Goal: Task Accomplishment & Management: Use online tool/utility

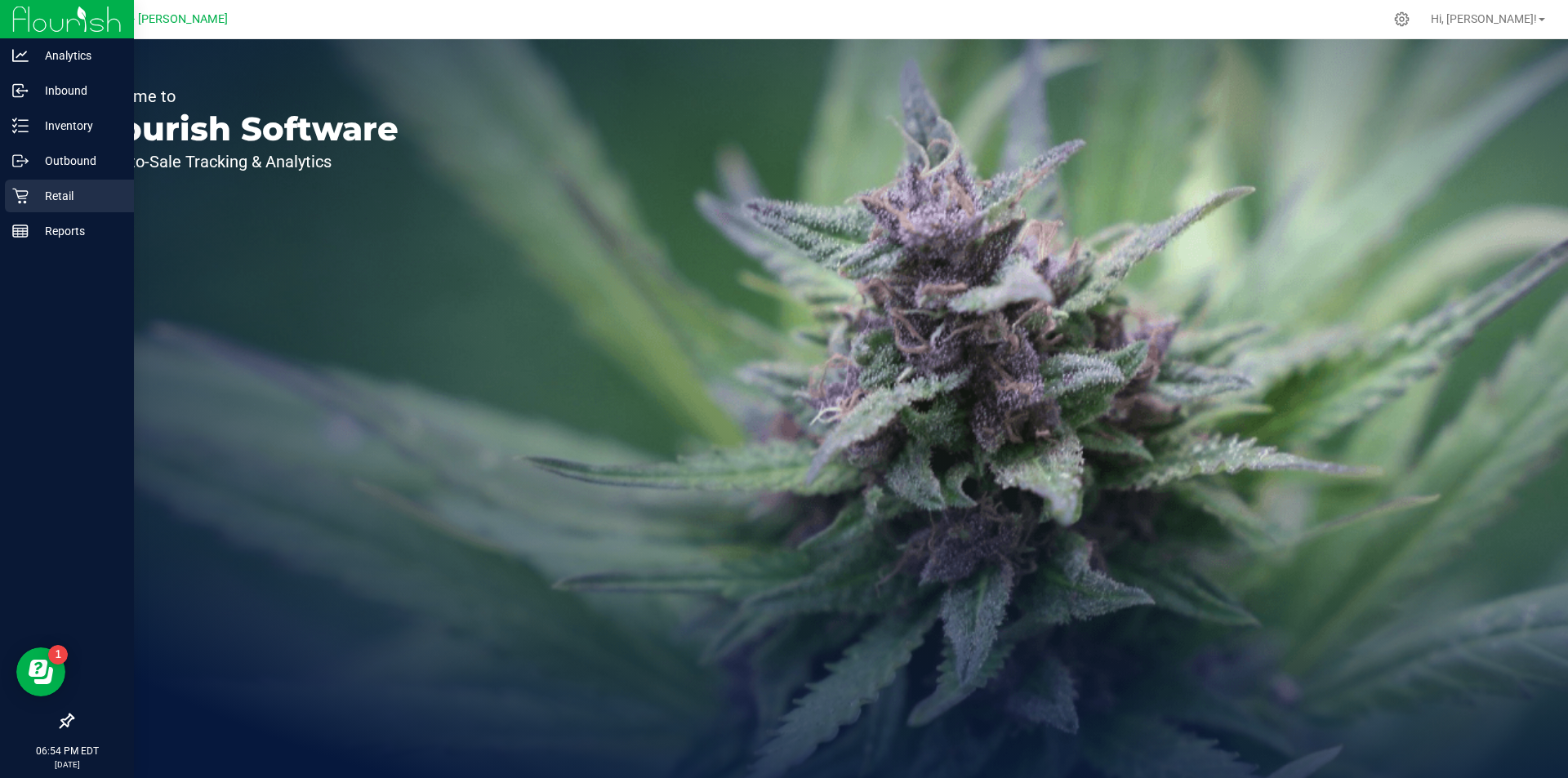
click at [29, 192] on p "Retail" at bounding box center [77, 196] width 98 height 20
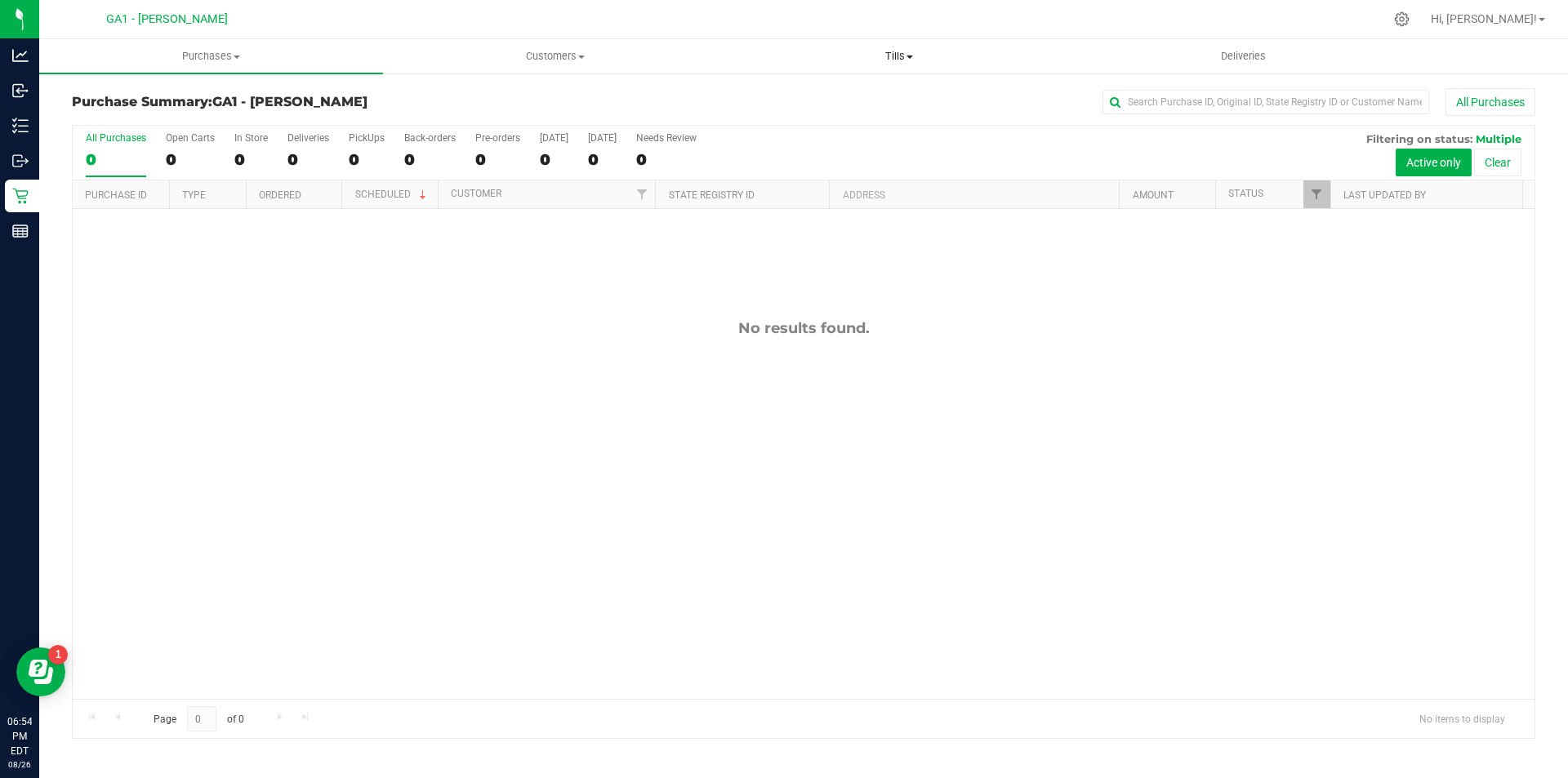
click at [901, 53] on span "Tills" at bounding box center [899, 55] width 343 height 14
click at [773, 92] on span "Manage tills" at bounding box center [782, 98] width 110 height 14
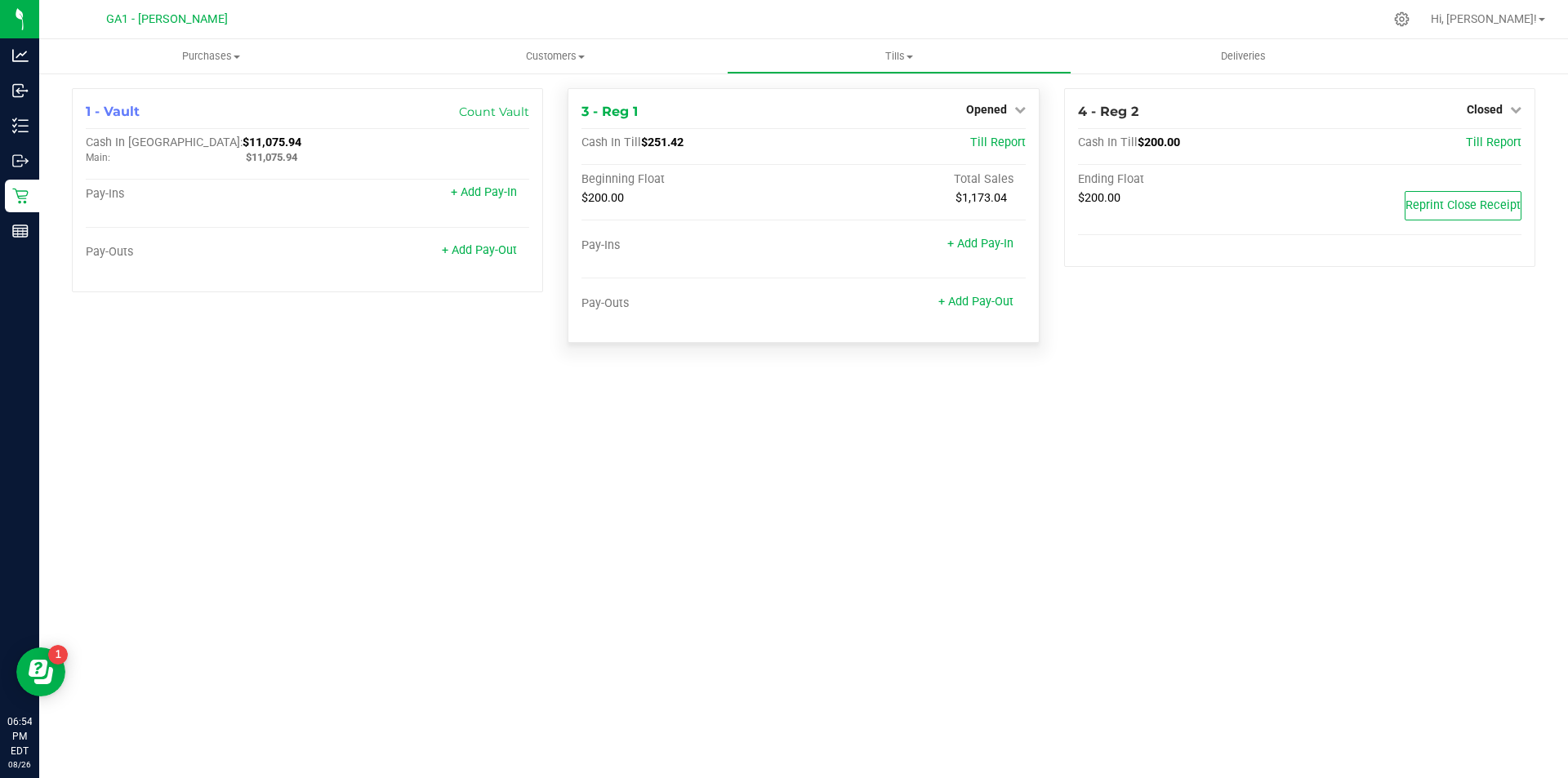
click at [1028, 110] on div "3 - Reg 1 Opened Close Till Cash In Till $251.42 Till Report Beginning Float To…" at bounding box center [802, 216] width 471 height 255
click at [1027, 110] on div "3 - Reg 1 Opened Close Till Cash In Till $251.42 Till Report Beginning Float To…" at bounding box center [802, 216] width 471 height 255
click at [1017, 110] on icon at bounding box center [1020, 109] width 11 height 11
click at [976, 145] on link "Close Till" at bounding box center [988, 144] width 44 height 13
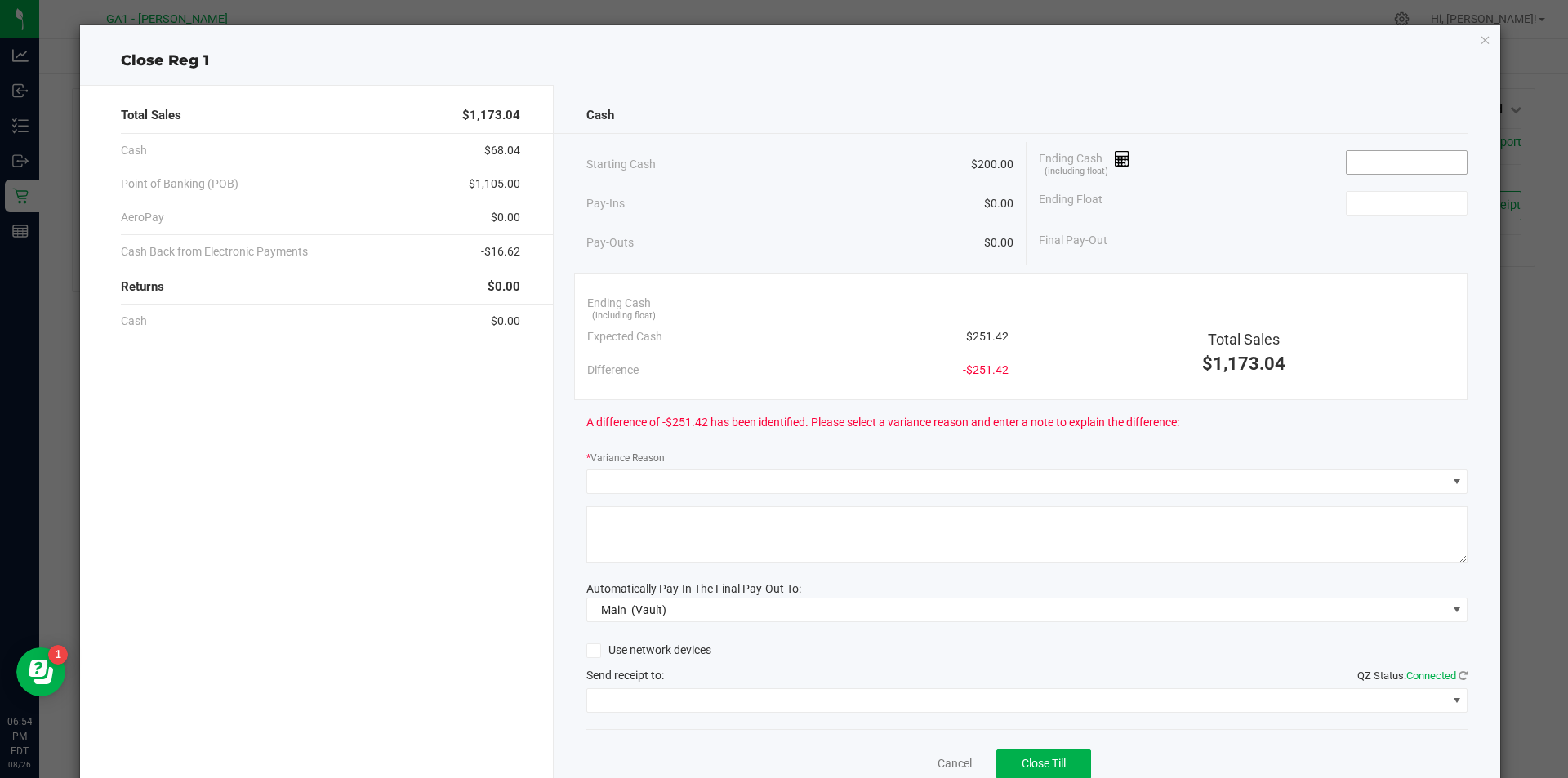
click at [1384, 158] on input at bounding box center [1406, 163] width 120 height 23
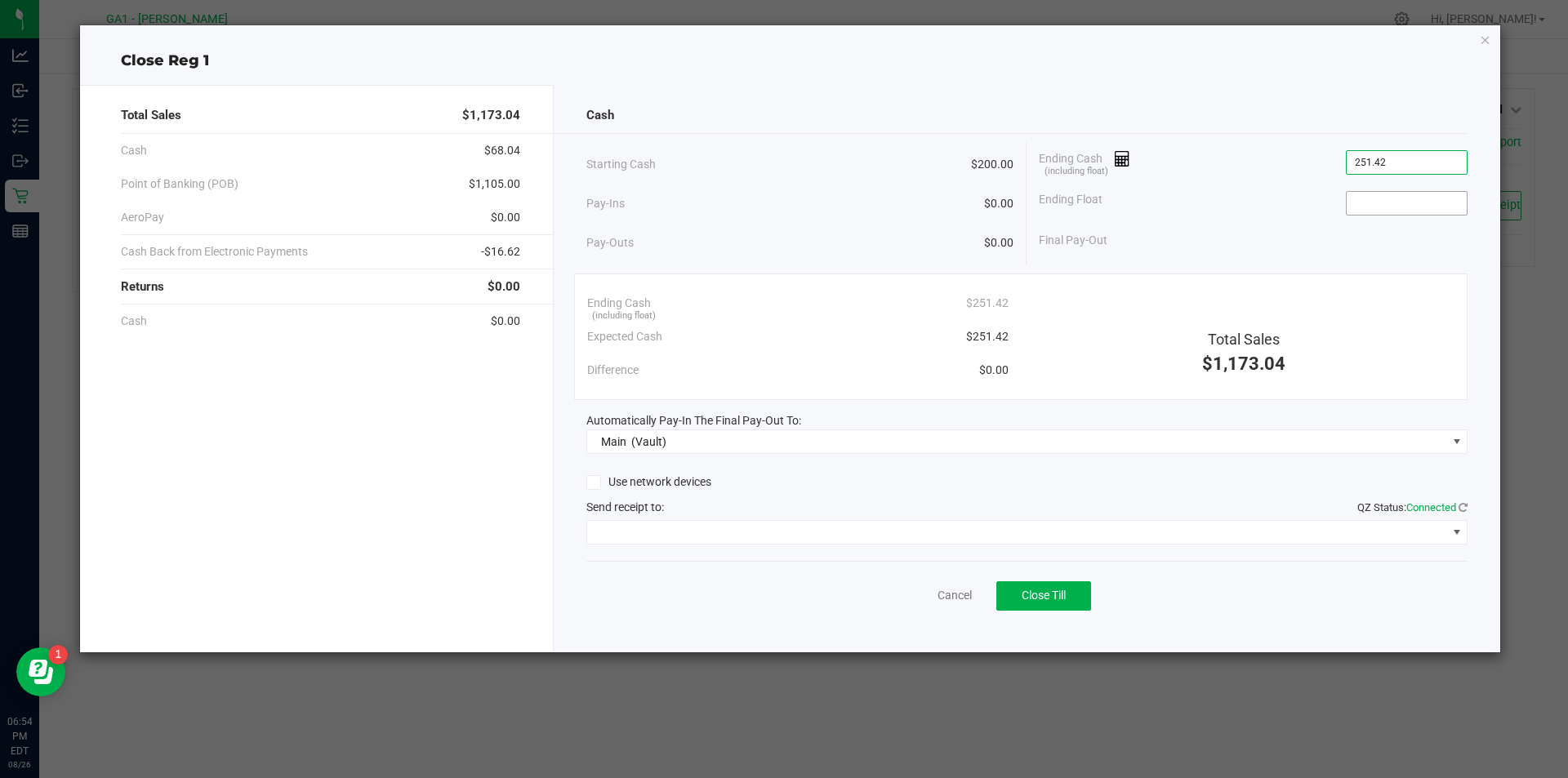
type input "$251.42"
drag, startPoint x: 1384, startPoint y: 158, endPoint x: 1430, endPoint y: 202, distance: 63.7
click at [1430, 202] on input at bounding box center [1406, 204] width 120 height 23
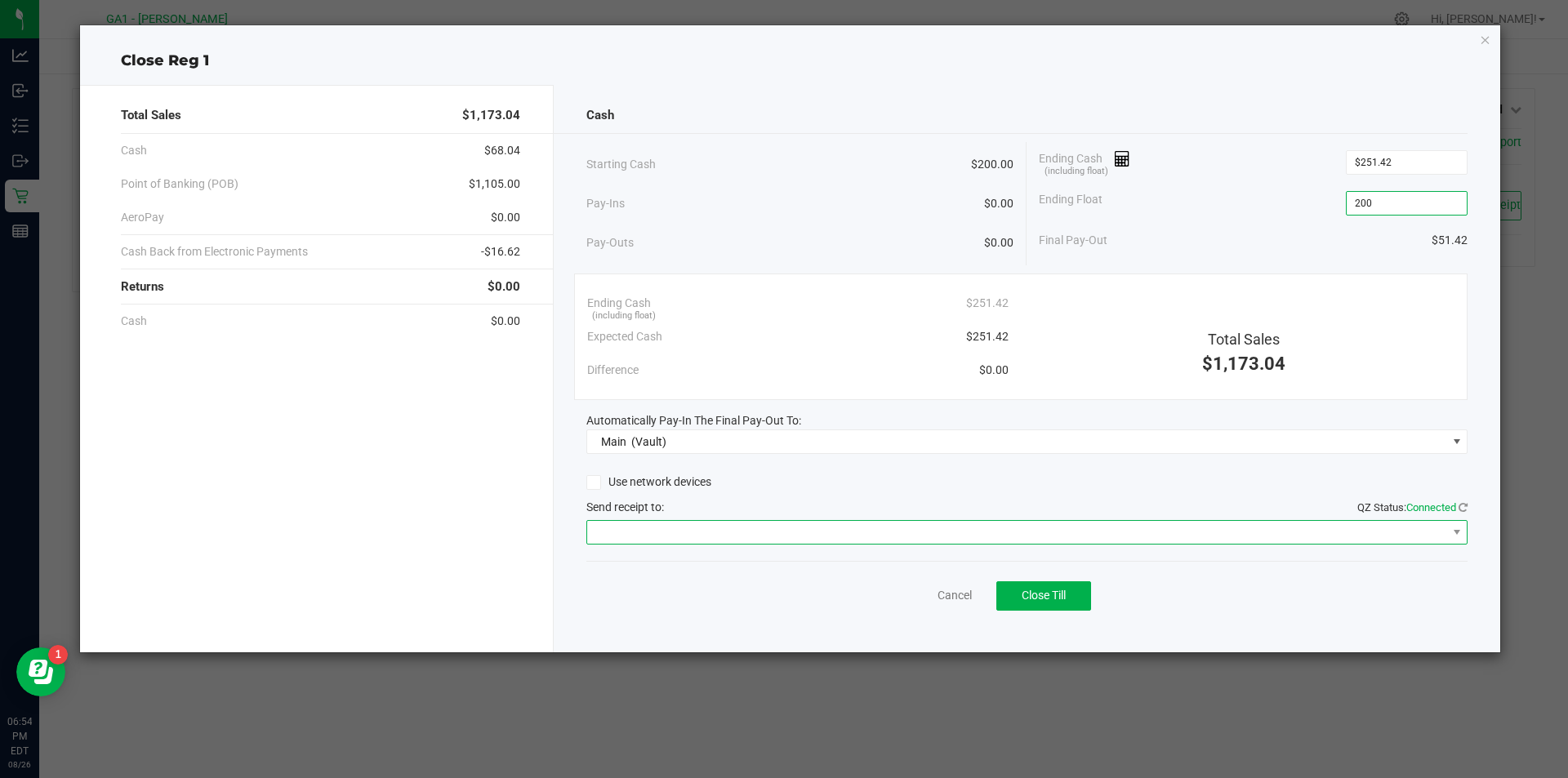
type input "$200.00"
click at [771, 532] on span at bounding box center [1017, 533] width 860 height 23
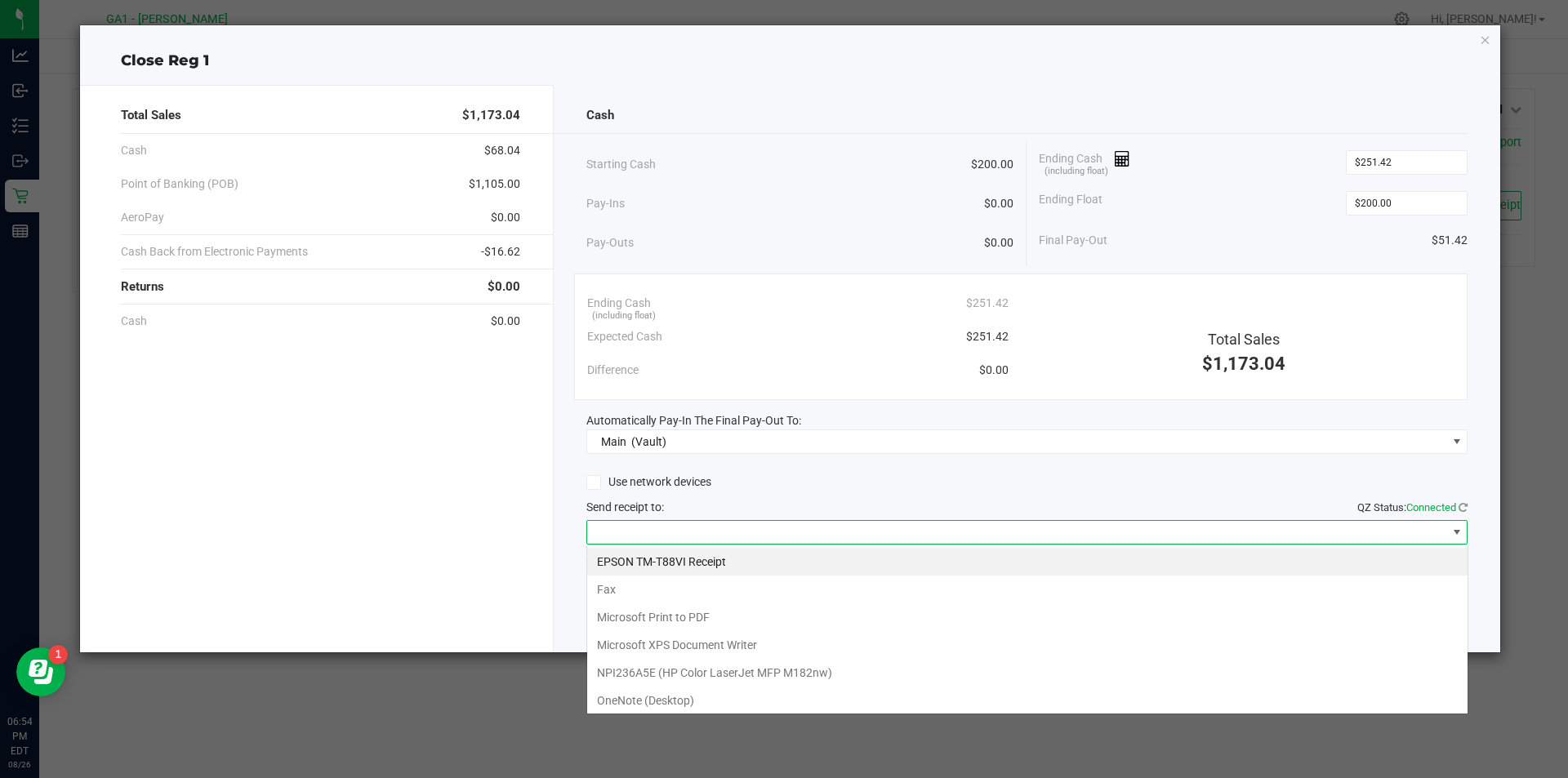
scroll to position [25, 881]
click at [743, 550] on Receipt "EPSON TM-T88VI Receipt" at bounding box center [1027, 561] width 880 height 28
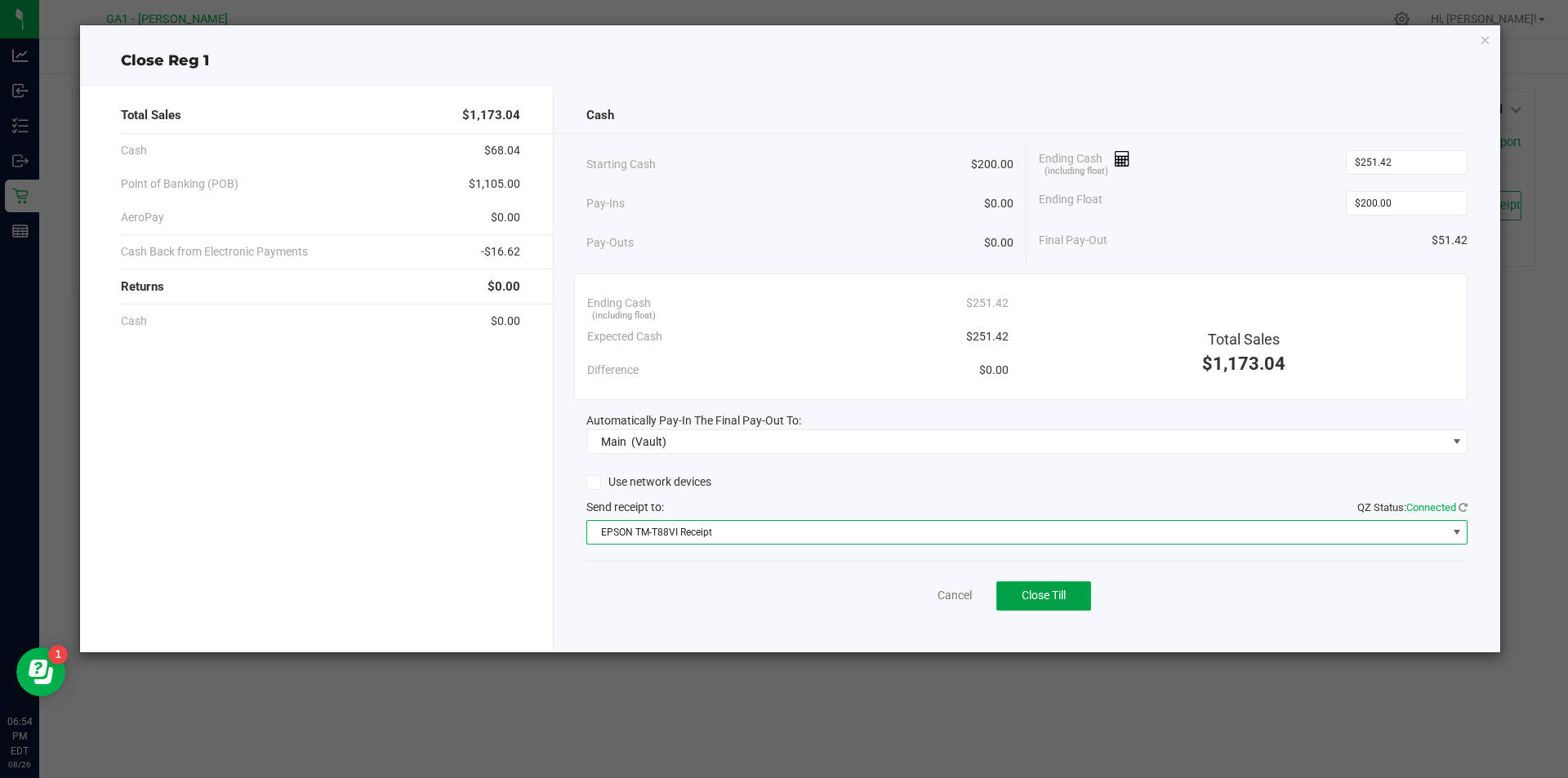
click at [1011, 590] on button "Close Till" at bounding box center [1044, 595] width 95 height 29
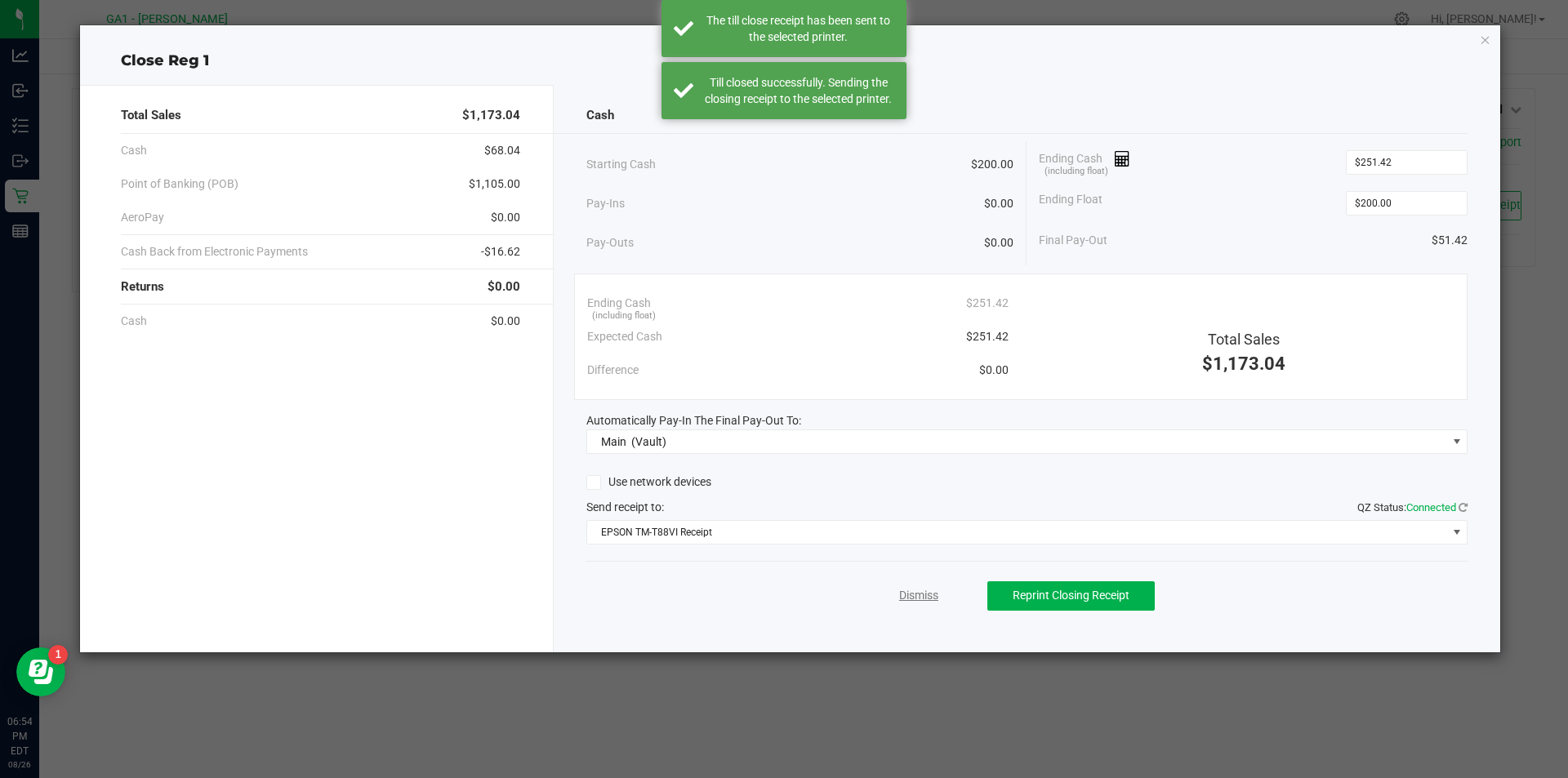
click at [933, 596] on link "Dismiss" at bounding box center [918, 595] width 39 height 17
